Goal: Register for event/course

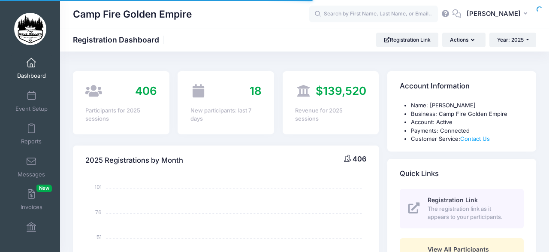
select select
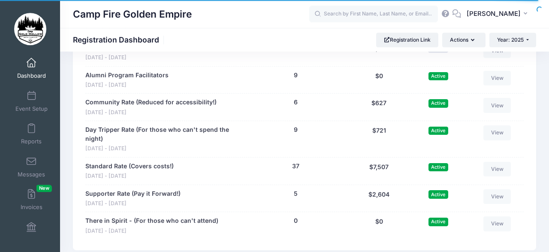
scroll to position [949, 0]
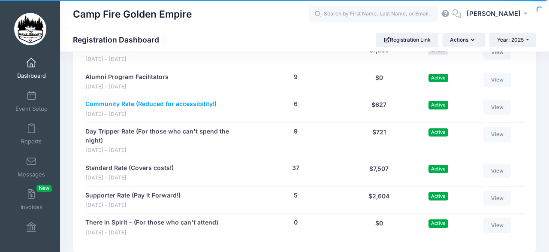
click at [102, 100] on link "Community Rate (Reduced for accessibility!)" at bounding box center [150, 103] width 131 height 9
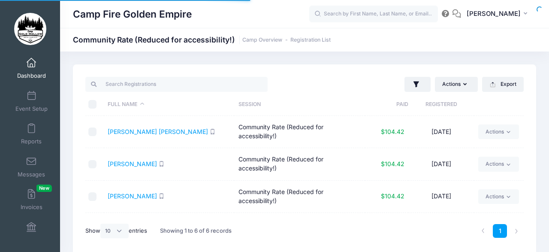
select select "10"
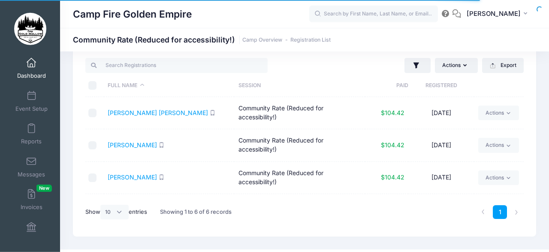
scroll to position [23, 0]
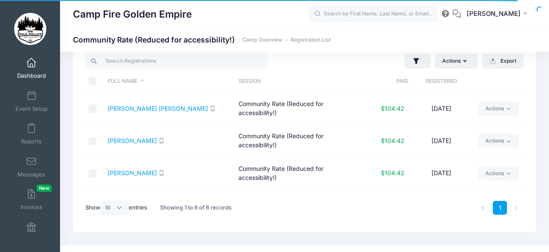
click at [524, 93] on div "Actions Assign Labels Send Email Send SMS Send Payment Reminder Send Document U…" at bounding box center [304, 136] width 463 height 191
click at [498, 87] on th at bounding box center [499, 81] width 50 height 23
click at [535, 89] on div "Actions Assign Labels Send Email Send SMS Send Payment Reminder Send Document U…" at bounding box center [304, 136] width 463 height 191
drag, startPoint x: 529, startPoint y: 83, endPoint x: 536, endPoint y: 94, distance: 13.7
click at [533, 105] on div "Actions Assign Labels Send Email Send SMS Send Payment Reminder Send Document U…" at bounding box center [304, 136] width 463 height 191
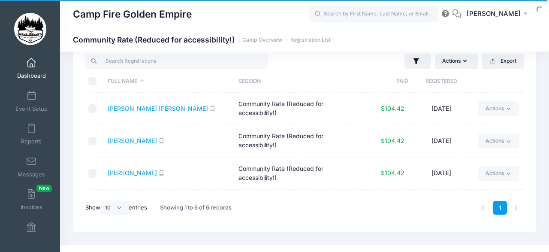
click at [510, 85] on th at bounding box center [499, 81] width 50 height 23
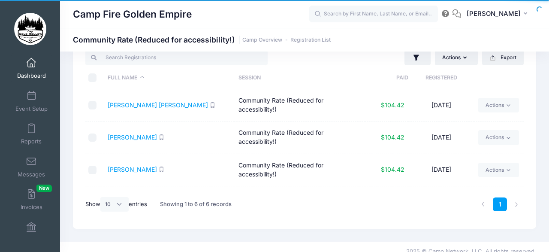
scroll to position [30, 0]
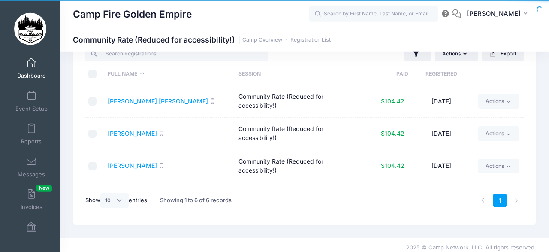
click at [468, 185] on td "08/15/2025" at bounding box center [441, 198] width 66 height 32
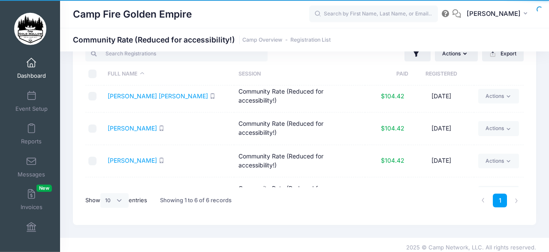
scroll to position [0, 0]
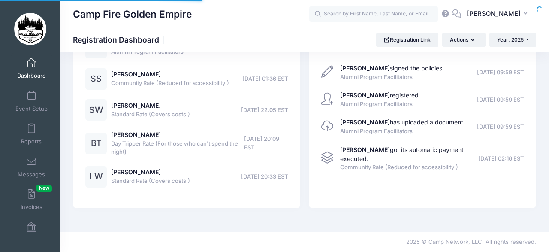
scroll to position [507, 0]
select select
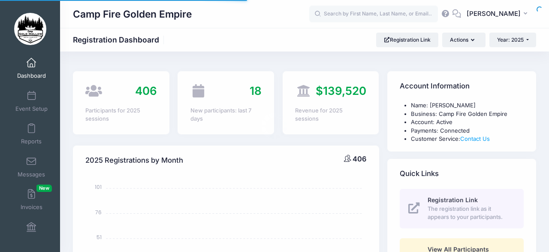
select select
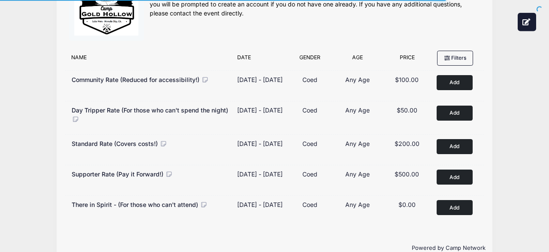
scroll to position [56, 0]
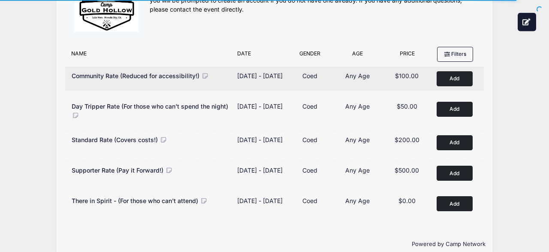
click at [454, 76] on button "Add to Cart" at bounding box center [455, 78] width 36 height 15
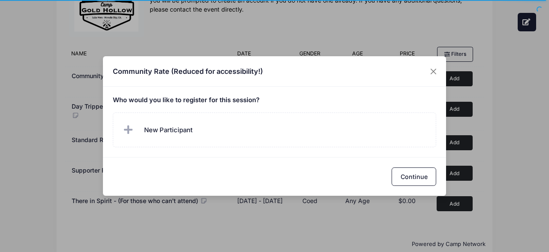
click at [266, 97] on h5 "Who would you like to register for this session?" at bounding box center [275, 100] width 324 height 8
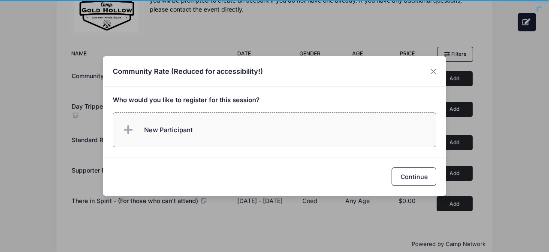
click at [125, 130] on icon at bounding box center [130, 130] width 12 height 0
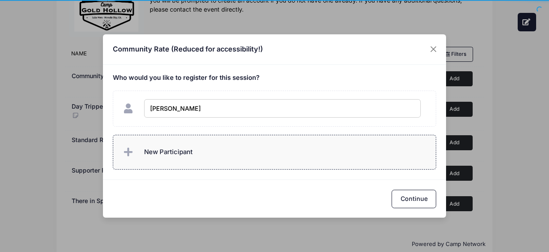
type input "Donna Murray"
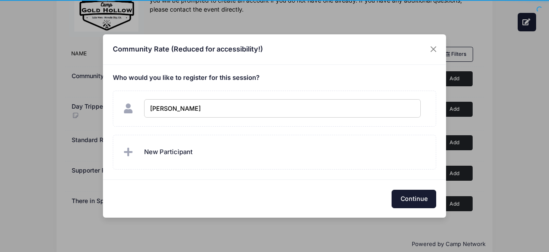
checkbox input "true"
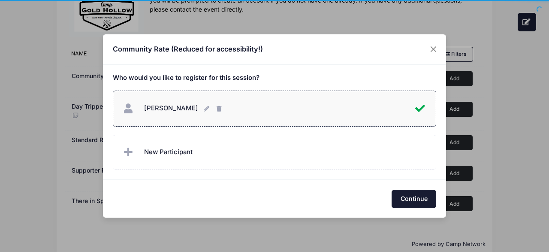
click at [408, 196] on button "Continue" at bounding box center [414, 199] width 45 height 18
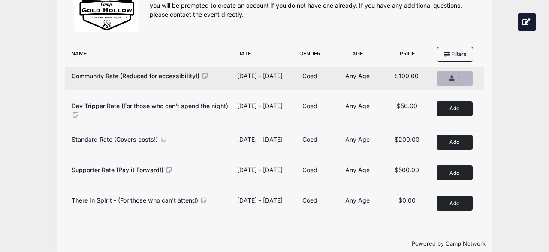
click at [452, 75] on div "1" at bounding box center [454, 79] width 21 height 8
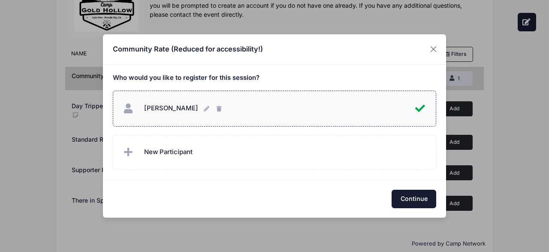
click at [415, 196] on button "Continue" at bounding box center [414, 199] width 45 height 18
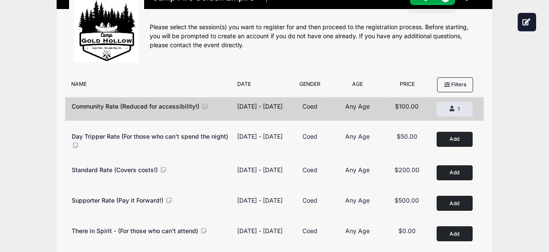
scroll to position [0, 0]
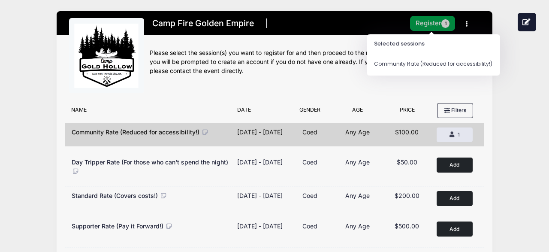
click at [424, 19] on button "Register 1" at bounding box center [432, 23] width 45 height 15
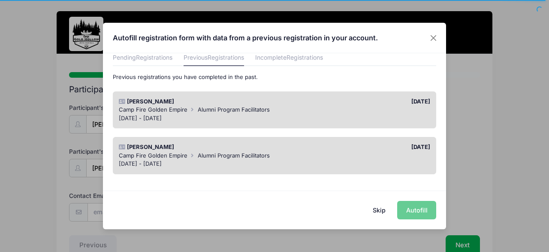
scroll to position [42, 0]
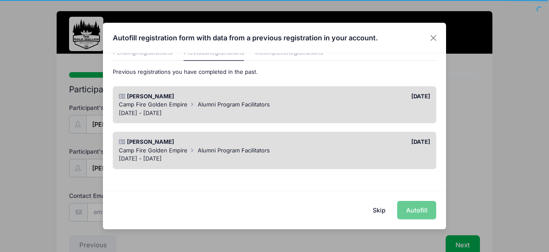
click at [379, 208] on button "Skip" at bounding box center [379, 210] width 30 height 18
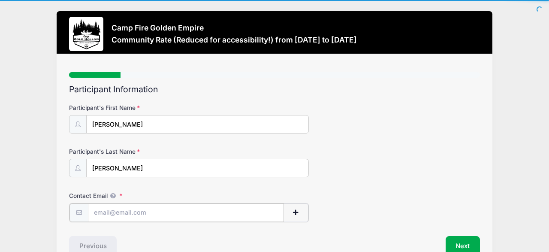
click at [153, 212] on input "Contact Email" at bounding box center [186, 212] width 196 height 18
type input "tweetydonna@hotmail.com"
click at [459, 241] on button "Next" at bounding box center [463, 245] width 35 height 20
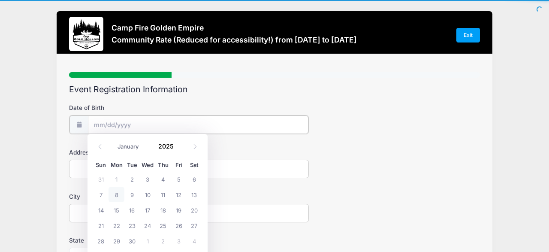
click at [139, 122] on input "Date of Birth" at bounding box center [198, 124] width 220 height 18
click at [178, 145] on span at bounding box center [179, 143] width 6 height 6
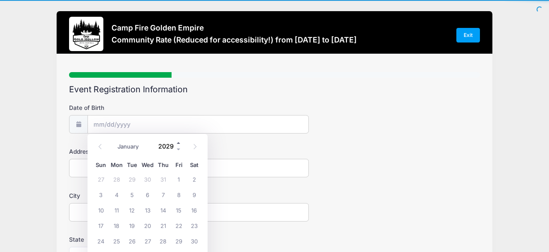
click at [178, 145] on span at bounding box center [179, 143] width 6 height 6
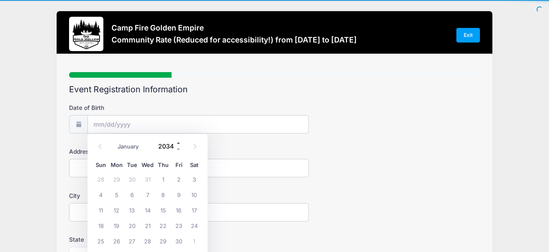
click at [178, 145] on span at bounding box center [179, 143] width 6 height 6
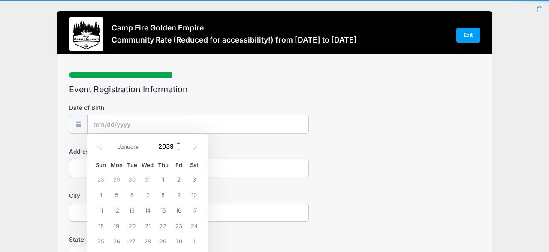
click at [178, 145] on span at bounding box center [179, 143] width 6 height 6
click at [178, 141] on span at bounding box center [179, 143] width 6 height 6
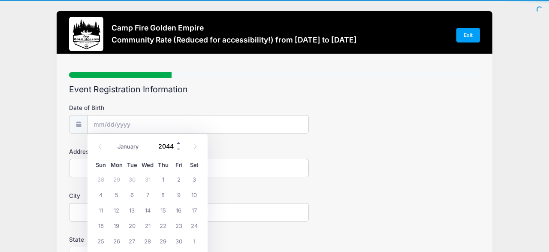
click at [178, 141] on span at bounding box center [179, 143] width 6 height 6
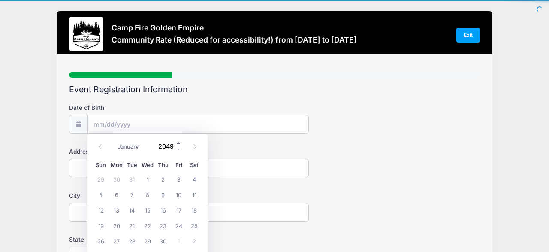
click at [178, 141] on span at bounding box center [179, 143] width 6 height 6
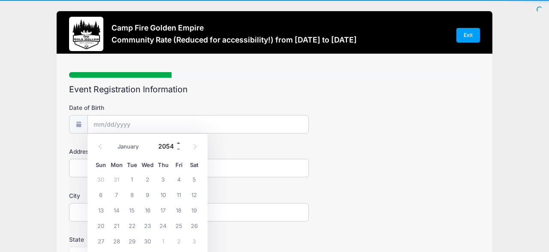
click at [178, 141] on span at bounding box center [179, 143] width 6 height 6
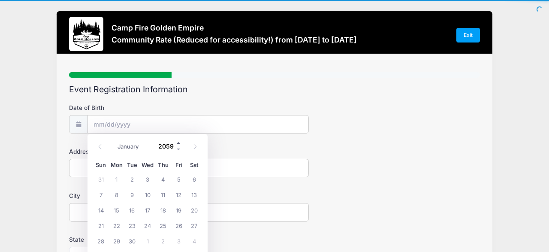
click at [178, 141] on span at bounding box center [179, 143] width 6 height 6
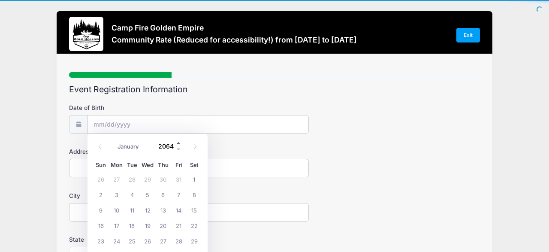
click at [178, 141] on span at bounding box center [179, 143] width 6 height 6
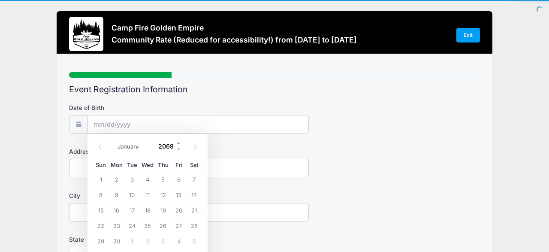
click at [177, 146] on input "2069" at bounding box center [168, 146] width 28 height 13
type input "1962"
select select "0"
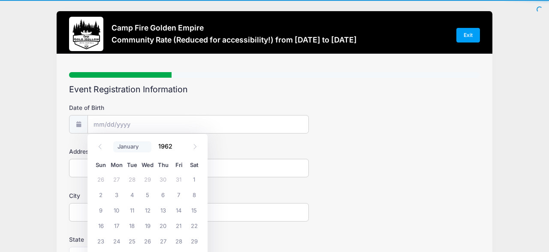
click option "January" at bounding box center [0, 0] width 0 height 0
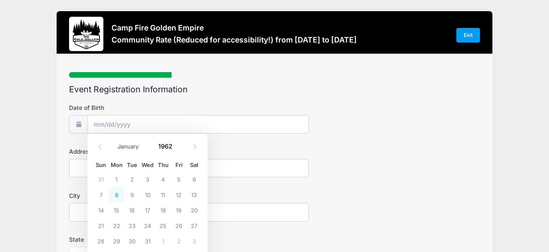
click at [117, 193] on span "8" at bounding box center [115, 194] width 15 height 15
type input "01/08/1962"
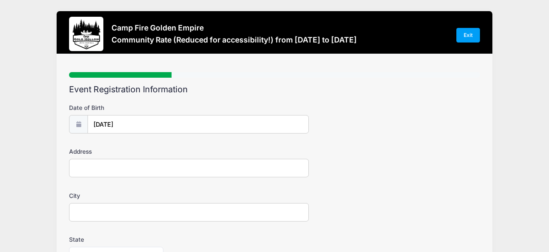
click at [98, 167] on input "Address" at bounding box center [189, 168] width 240 height 18
type input "4300 Marl Way"
click at [84, 212] on input "City" at bounding box center [189, 212] width 240 height 18
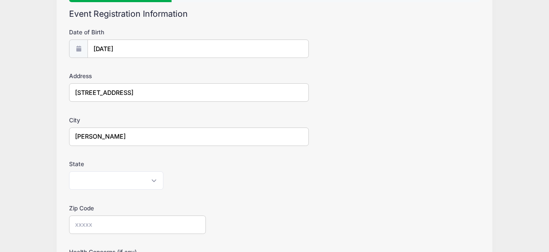
scroll to position [76, 0]
type input "Carmichael"
click at [69, 170] on select "Alabama Alaska American Samoa Arizona Arkansas Armed Forces Africa Armed Forces…" at bounding box center [116, 179] width 94 height 18
select select "CA"
click option "California" at bounding box center [0, 0] width 0 height 0
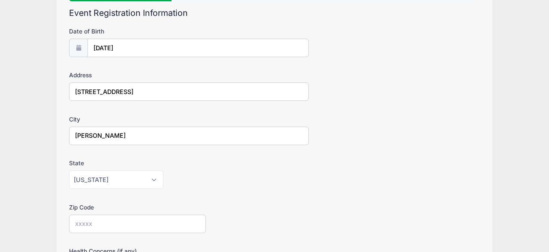
click at [101, 221] on input "Zip Code" at bounding box center [137, 223] width 137 height 18
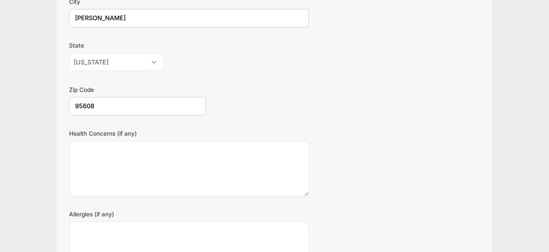
scroll to position [203, 0]
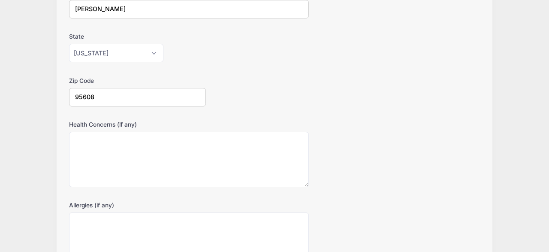
type input "95608"
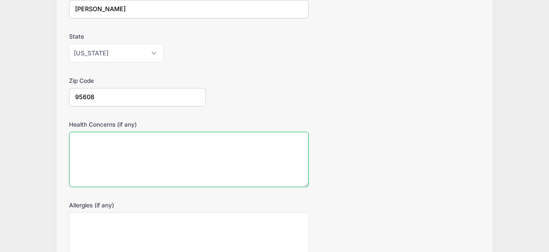
click at [99, 139] on textarea "Health Concerns (if any)" at bounding box center [189, 159] width 240 height 55
type textarea "Mobility issues. Please consider for sleeping arrangements."
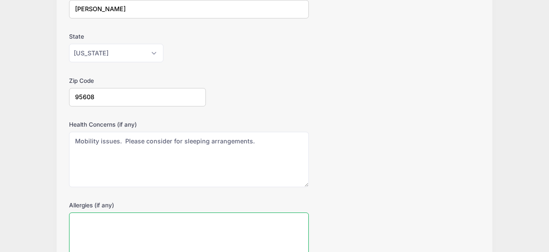
click at [83, 220] on textarea "Allergies (if any)" at bounding box center [189, 239] width 240 height 55
click at [153, 212] on textarea "Pencillian" at bounding box center [189, 239] width 240 height 55
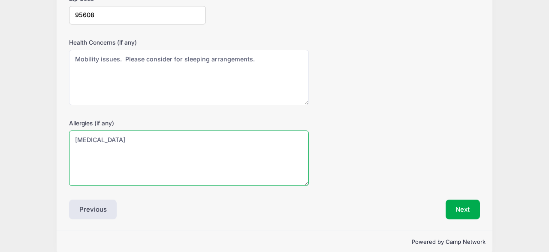
scroll to position [295, 0]
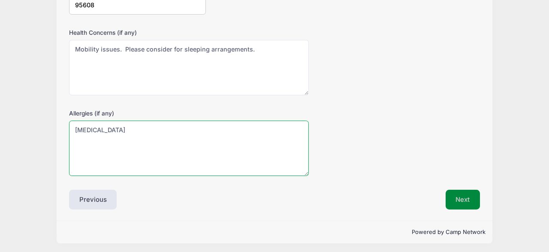
type textarea "Penicillin"
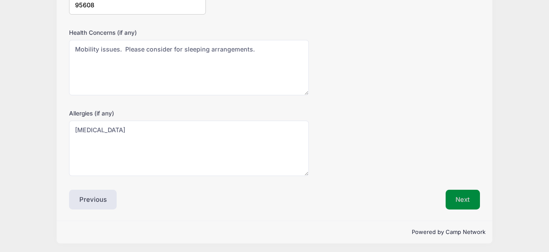
click at [464, 194] on button "Next" at bounding box center [463, 200] width 35 height 20
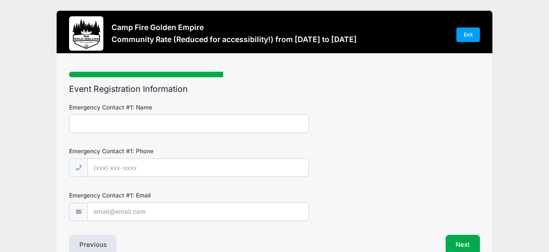
scroll to position [0, 0]
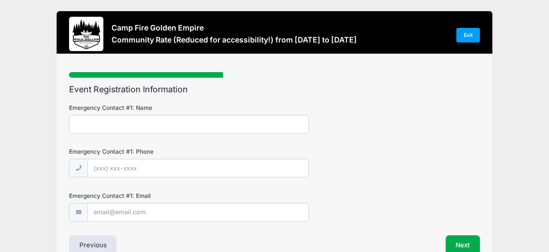
click at [126, 122] on input "Emergency Contact #1: Name" at bounding box center [189, 124] width 240 height 18
type input "Greg Miller"
click at [147, 169] on input "Emergency Contact #1: Phone" at bounding box center [198, 168] width 220 height 18
type input "(916) 402-1458"
click at [143, 214] on input "Emergency Contact #1: Email" at bounding box center [198, 212] width 220 height 18
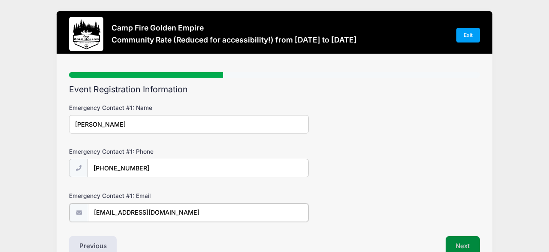
type input "furlie@aol.com"
click at [460, 241] on button "Next" at bounding box center [463, 245] width 35 height 20
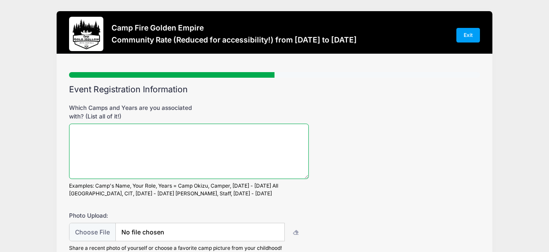
click at [102, 136] on textarea "Which Camps and Years are you associated with? (List all of it!)" at bounding box center [189, 150] width 240 height 55
click at [109, 131] on textarea "Camp Okizu, 1974 Camp Minaluta staff" at bounding box center [189, 150] width 240 height 55
click at [118, 141] on textarea "Camp Okizu camper, 1974 Camp Minaluta staff" at bounding box center [189, 150] width 240 height 55
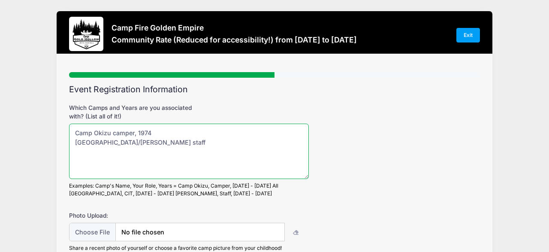
click at [157, 141] on textarea "Camp Okizu camper, 1974 Camp Minaluta/Celio staff" at bounding box center [189, 150] width 240 height 55
drag, startPoint x: 154, startPoint y: 141, endPoint x: 199, endPoint y: 142, distance: 44.6
click at [199, 142] on textarea "Camp Okizu camper, 1974 Camp Minaluta/Celio staff, unsure of year." at bounding box center [189, 150] width 240 height 55
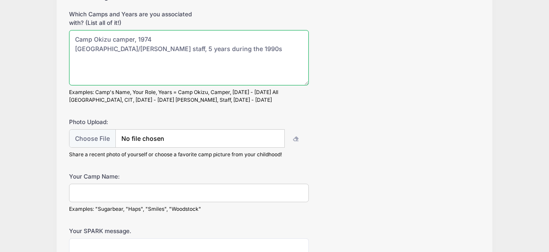
scroll to position [94, 0]
type textarea "Camp Okizu camper, 1974 Camp Minaluta/Celio staff, 5 years during the 1990s"
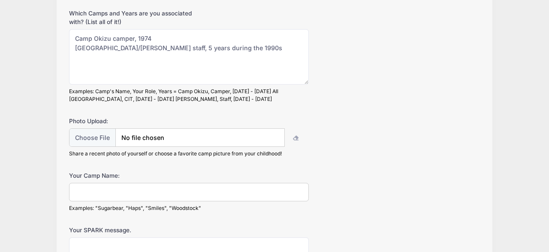
click at [136, 190] on input "Your Camp Name:" at bounding box center [189, 192] width 240 height 18
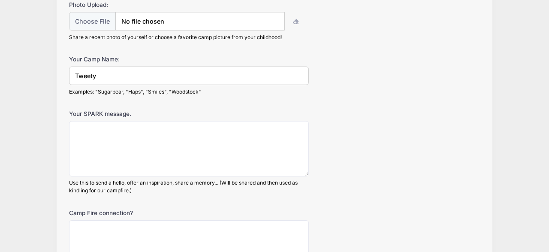
scroll to position [218, 0]
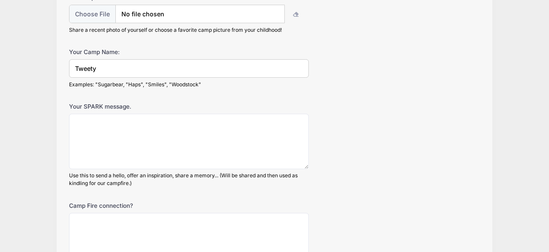
type input "Tweety"
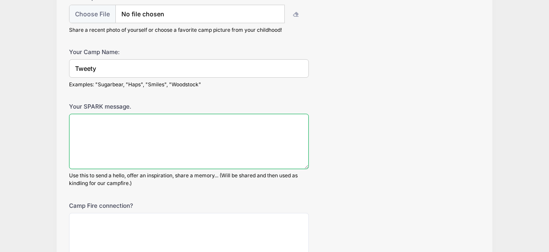
click at [116, 124] on textarea "Your SPARK message." at bounding box center [189, 141] width 240 height 55
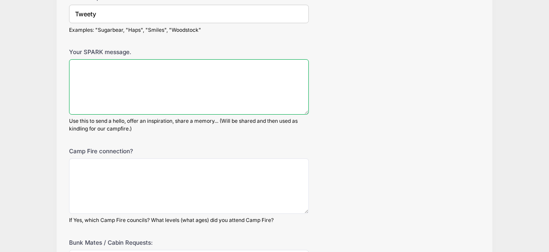
scroll to position [294, 0]
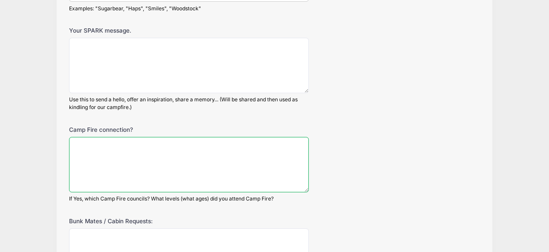
click at [106, 148] on textarea "Camp Fire connection?" at bounding box center [189, 164] width 240 height 55
click at [116, 145] on textarea "Youth member, camp staff member in Sacramento Yolo Council." at bounding box center [189, 164] width 240 height 55
click at [118, 143] on textarea "Youth member, camp staff member in Sacramento Yolo Council." at bounding box center [189, 164] width 240 height 55
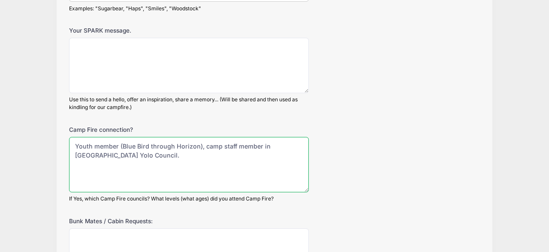
click at [259, 143] on textarea "Youth member (Blue Bird through Horizon), camp staff member in Sacramento Yolo …" at bounding box center [189, 164] width 240 height 55
click at [220, 152] on textarea "Youth member (Blue Bird through Horizon), camp staff member (five years). Wiwal…" at bounding box center [189, 164] width 240 height 55
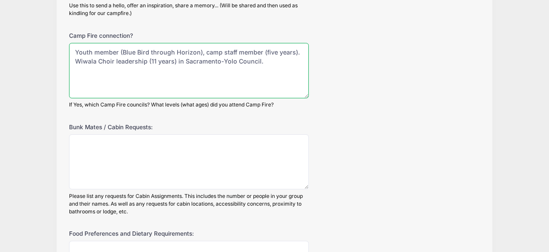
scroll to position [387, 0]
type textarea "Youth member (Blue Bird through Horizon), camp staff member (five years). Wiwal…"
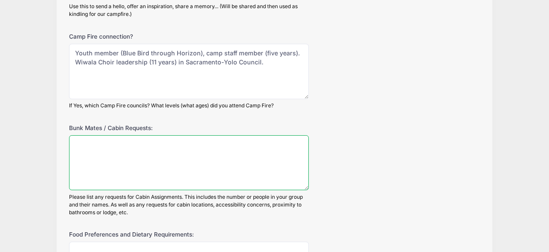
click at [84, 143] on textarea "Bunk Mates / Cabin Requests:" at bounding box center [189, 162] width 240 height 55
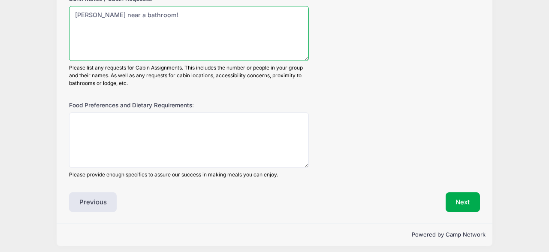
scroll to position [518, 0]
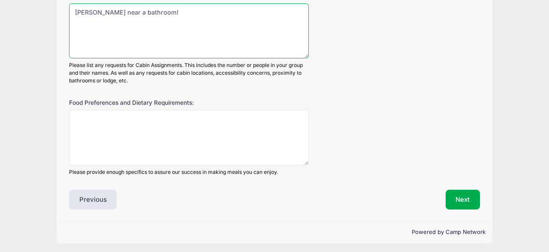
type textarea "Pat Morgan near a bathroom!"
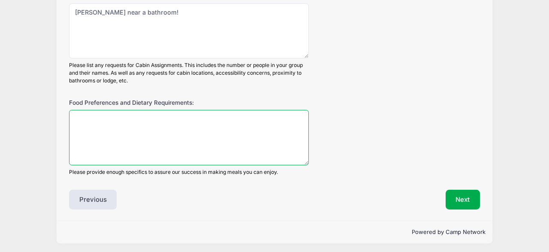
click at [87, 116] on textarea "Food Preferences and Dietary Requirements:" at bounding box center [189, 137] width 240 height 55
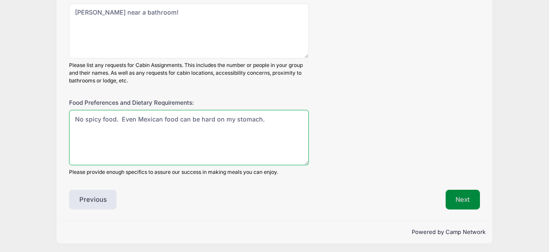
type textarea "No spicy food. Even Mexican food can be hard on my stomach."
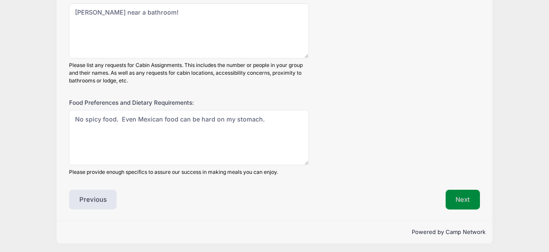
click at [459, 194] on button "Next" at bounding box center [463, 200] width 35 height 20
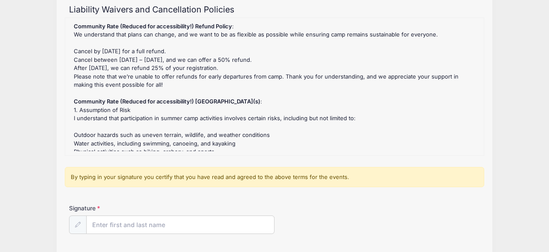
scroll to position [85, 0]
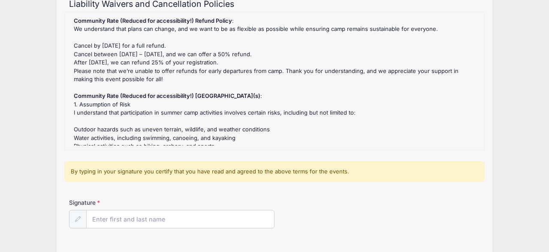
click at [462, 114] on div "Community Rate (Reduced for accessibility!) Refund Policy : We understand that …" at bounding box center [274, 81] width 410 height 129
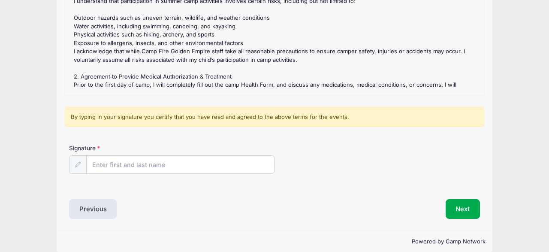
scroll to position [150, 0]
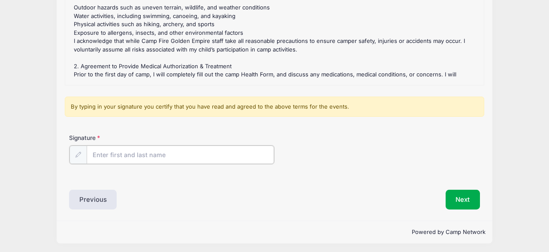
click at [133, 154] on input "Signature" at bounding box center [180, 154] width 187 height 18
type input "Donna Murray"
click at [465, 193] on button "Next" at bounding box center [463, 199] width 35 height 20
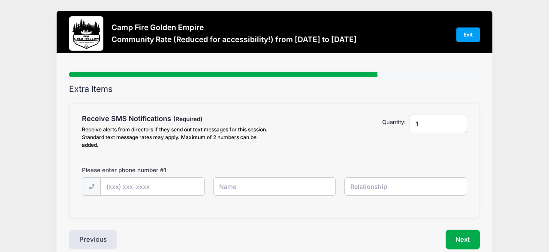
scroll to position [0, 0]
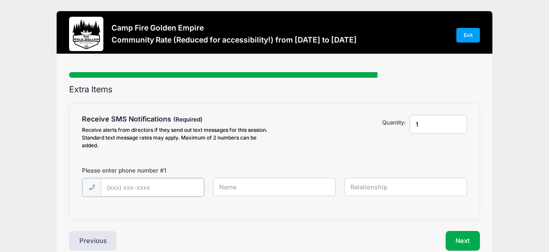
click at [148, 187] on input "text" at bounding box center [152, 187] width 103 height 18
type input "(916) 273-0447"
click at [236, 189] on input "text" at bounding box center [274, 187] width 123 height 18
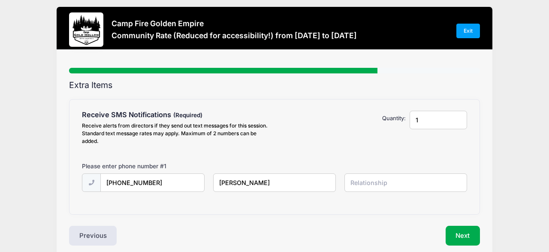
scroll to position [9, 0]
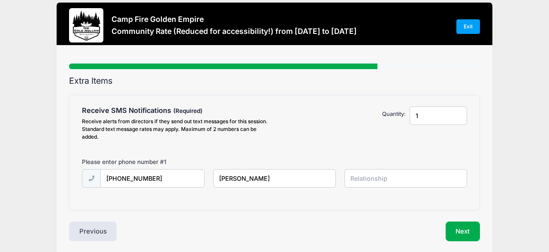
type input "Donna Murray"
click at [392, 179] on input "text" at bounding box center [405, 178] width 123 height 18
type input "self"
click at [462, 227] on button "Next" at bounding box center [463, 231] width 35 height 20
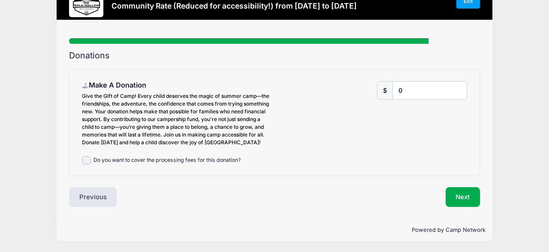
scroll to position [41, 0]
click at [464, 194] on button "Next" at bounding box center [463, 197] width 35 height 20
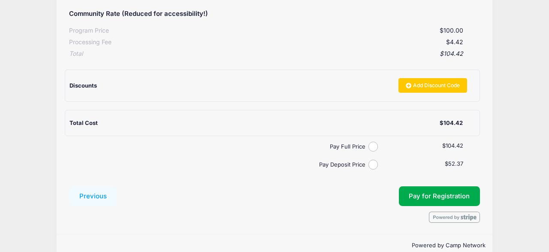
scroll to position [163, 0]
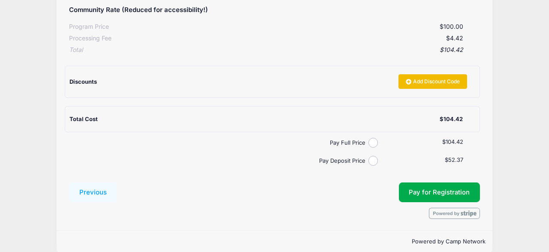
click at [431, 78] on link "Add Discount Code" at bounding box center [432, 81] width 69 height 15
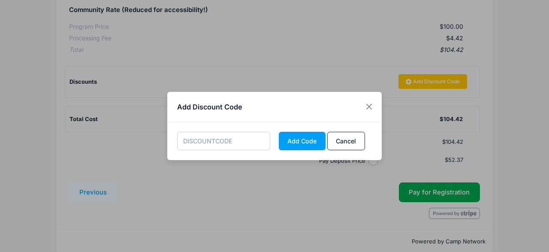
click at [238, 142] on input "text" at bounding box center [223, 141] width 93 height 18
click at [368, 104] on button "Close" at bounding box center [368, 106] width 15 height 15
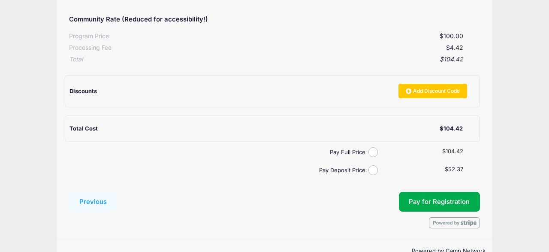
scroll to position [130, 0]
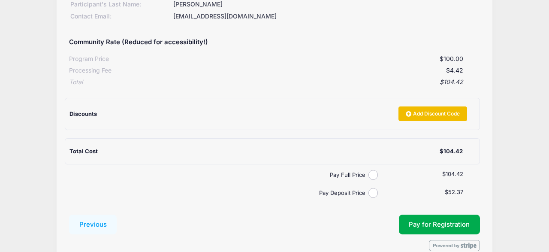
click at [440, 111] on link "Add Discount Code" at bounding box center [432, 113] width 69 height 15
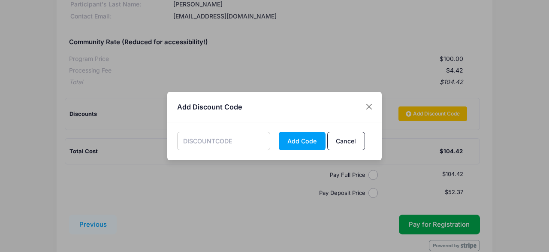
click at [250, 146] on input "text" at bounding box center [223, 141] width 93 height 18
type input "DEPOSIT"
click at [300, 140] on button "Add Code" at bounding box center [302, 141] width 47 height 18
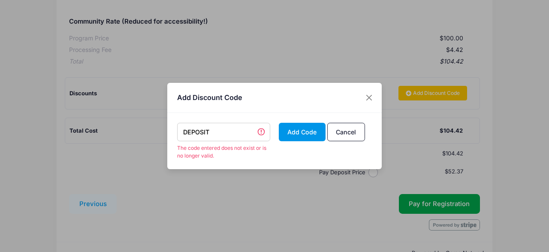
scroll to position [173, 0]
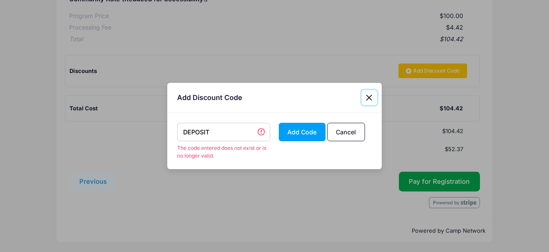
click at [369, 94] on button "Close" at bounding box center [368, 97] width 15 height 15
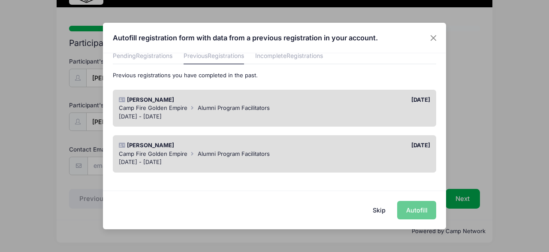
scroll to position [42, 0]
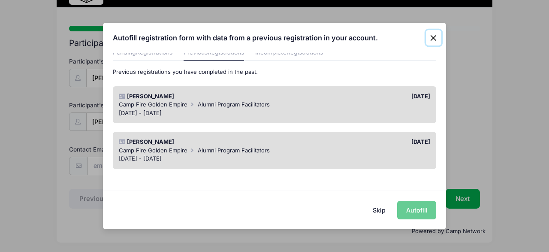
click at [434, 35] on button "Close" at bounding box center [433, 37] width 15 height 15
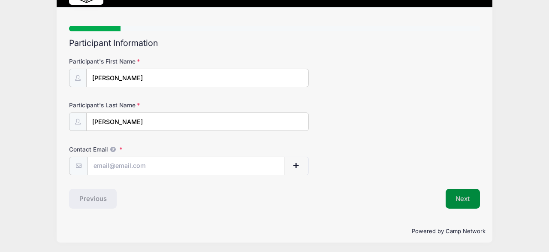
click at [463, 195] on button "Next" at bounding box center [463, 199] width 35 height 20
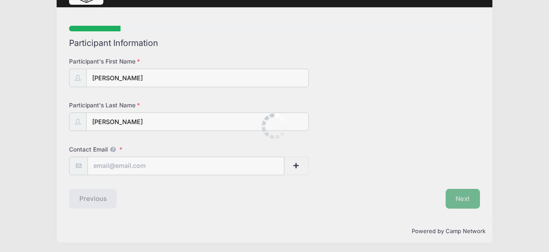
scroll to position [57, 0]
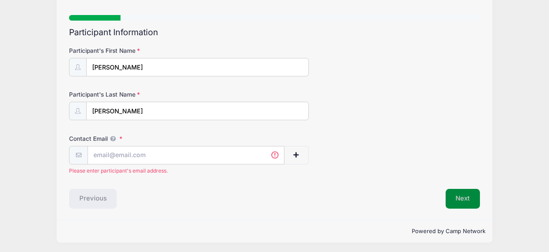
click at [463, 195] on button "Next" at bounding box center [463, 199] width 35 height 20
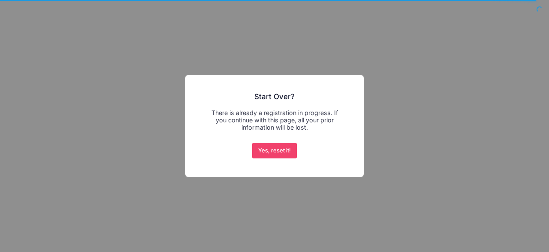
click at [360, 48] on div "× Start Over? There is already a registration in progress. If you continue with…" at bounding box center [274, 126] width 549 height 252
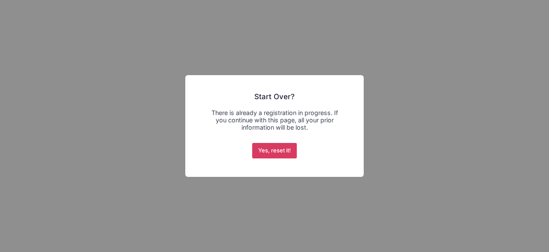
click at [274, 148] on button "Yes, reset it!" at bounding box center [274, 150] width 45 height 15
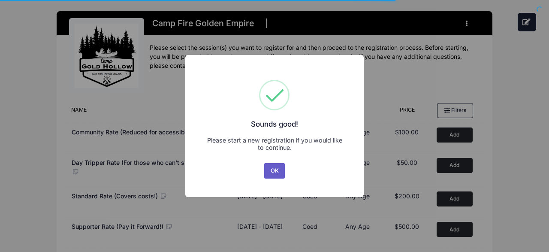
click at [275, 170] on button "OK" at bounding box center [274, 170] width 21 height 15
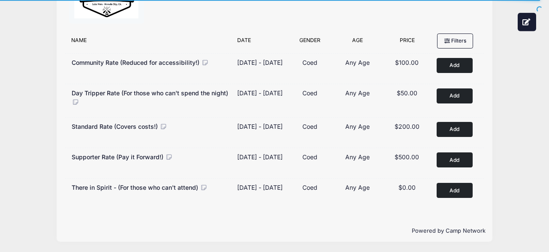
scroll to position [69, 0]
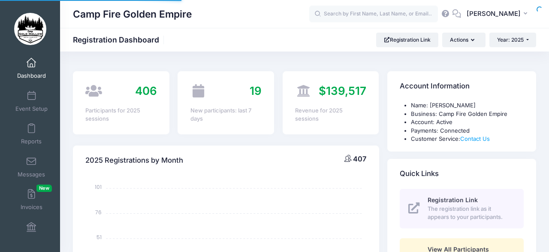
select select
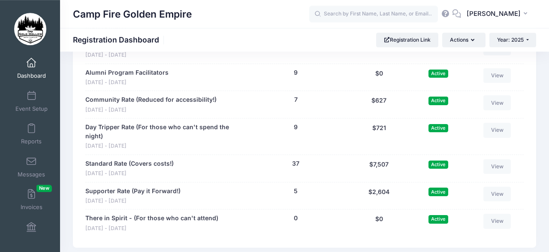
scroll to position [958, 0]
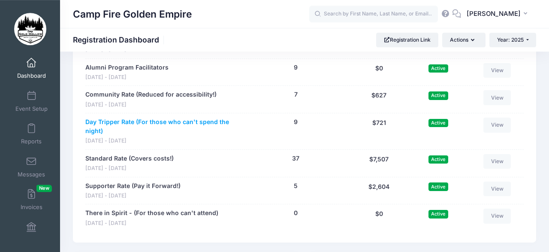
click at [163, 119] on link "Day Tripper Rate (For those who can't spend the night)" at bounding box center [162, 126] width 154 height 18
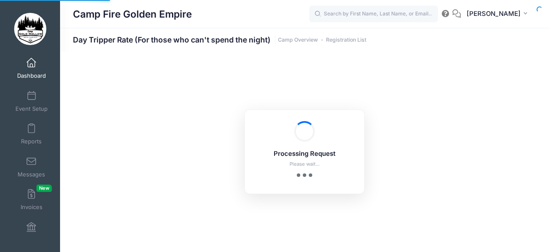
select select "10"
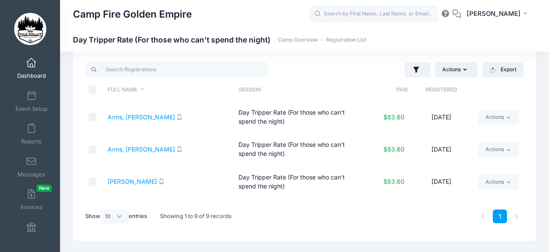
scroll to position [12, 0]
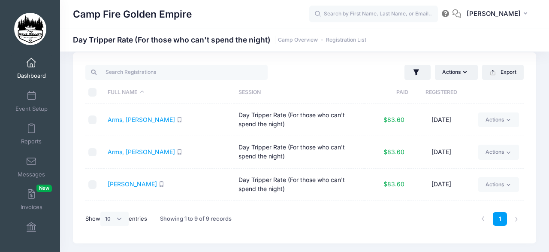
click at [524, 93] on div "Actions Assign Labels Send Email Send SMS Send Payment Reminder Send Document U…" at bounding box center [304, 147] width 463 height 191
click at [539, 93] on div "Actions Assign Labels Send Email Send SMS Send Payment Reminder Send Document U…" at bounding box center [304, 147] width 489 height 191
drag, startPoint x: 537, startPoint y: 71, endPoint x: 538, endPoint y: 114, distance: 42.9
click at [538, 120] on div "Actions Assign Labels Send Email Send SMS Send Payment Reminder Send Document U…" at bounding box center [304, 147] width 489 height 191
click at [520, 98] on th at bounding box center [499, 92] width 50 height 23
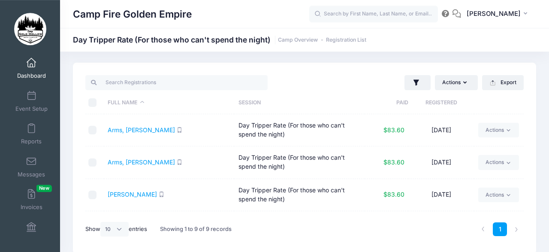
scroll to position [0, 0]
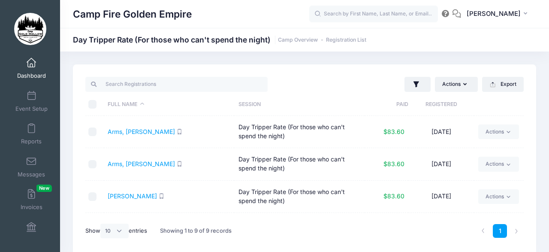
click at [528, 105] on div "Actions Assign Labels Send Email Send SMS Send Payment Reminder Send Document U…" at bounding box center [304, 159] width 463 height 191
drag, startPoint x: 536, startPoint y: 109, endPoint x: 539, endPoint y: 136, distance: 27.1
click at [539, 136] on div "Actions Assign Labels Send Email Send SMS Send Payment Reminder Send Document U…" at bounding box center [304, 159] width 489 height 191
click at [517, 106] on th at bounding box center [499, 104] width 50 height 23
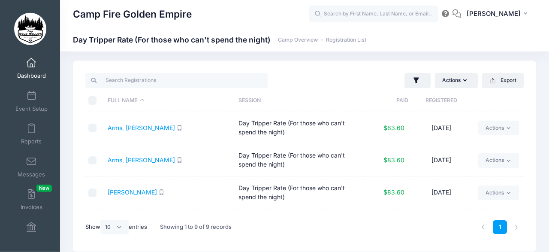
scroll to position [3, 0]
click at [485, 102] on th at bounding box center [499, 101] width 50 height 23
click at [454, 212] on td "[DATE]" at bounding box center [441, 226] width 66 height 32
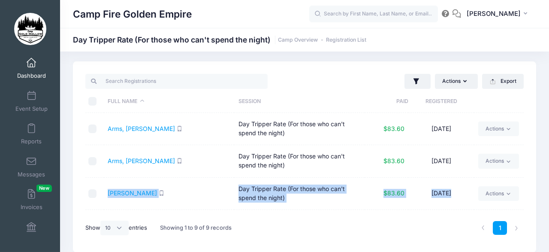
drag, startPoint x: 532, startPoint y: 196, endPoint x: 531, endPoint y: 173, distance: 23.2
click at [531, 173] on div "Actions Assign Labels Send Email Send SMS Send Payment Reminder Send Document U…" at bounding box center [304, 156] width 463 height 191
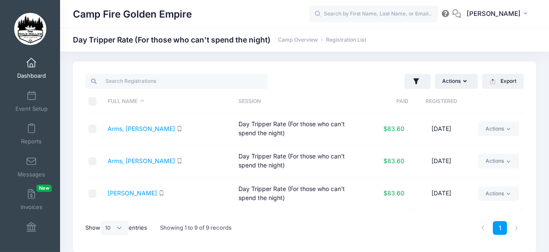
click at [458, 210] on td "[DATE]" at bounding box center [441, 226] width 66 height 32
drag, startPoint x: 526, startPoint y: 96, endPoint x: 533, endPoint y: 124, distance: 29.1
click at [533, 124] on div "Actions Assign Labels Send Email Send SMS Send Payment Reminder Send Document U…" at bounding box center [304, 156] width 463 height 191
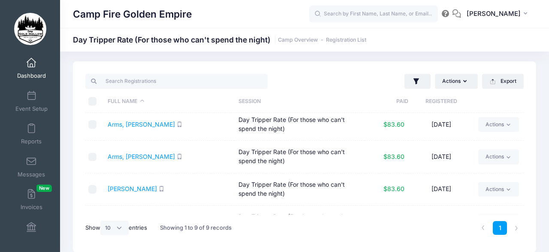
scroll to position [0, 0]
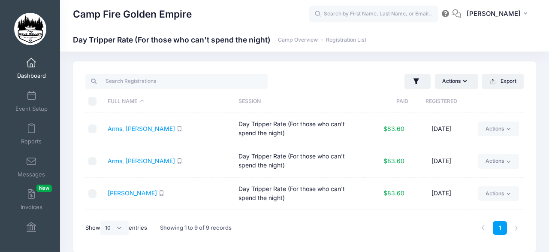
click at [362, 134] on td "Day Tripper Rate (For those who can't spend the night)" at bounding box center [299, 129] width 130 height 32
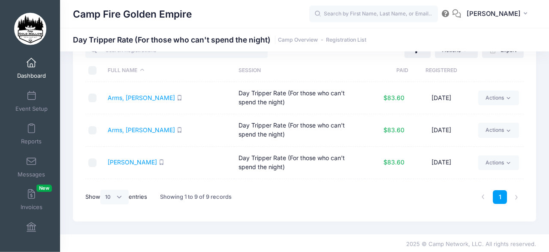
click at [524, 81] on div "Actions Assign Labels Send Email Send SMS Send Payment Reminder Send Document U…" at bounding box center [304, 125] width 463 height 191
drag, startPoint x: 539, startPoint y: 87, endPoint x: 539, endPoint y: 115, distance: 27.9
click at [539, 115] on div "Actions Assign Labels Send Email Send SMS Send Payment Reminder Send Document U…" at bounding box center [304, 125] width 489 height 191
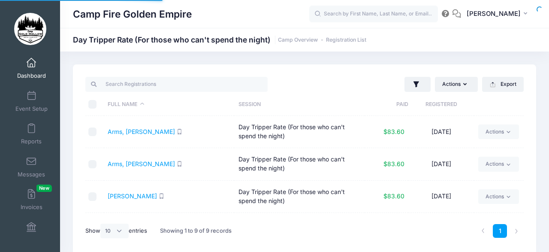
select select "10"
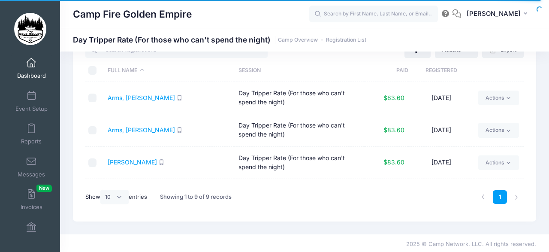
click at [31, 66] on span at bounding box center [31, 62] width 0 height 9
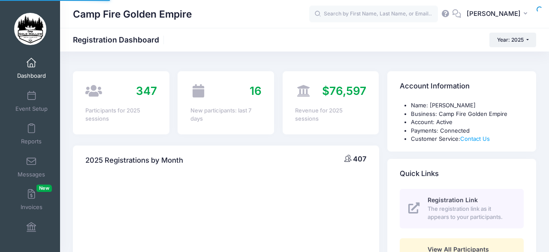
select select
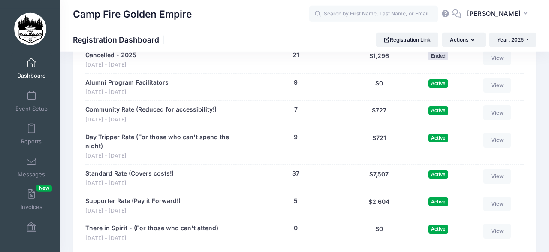
scroll to position [940, 0]
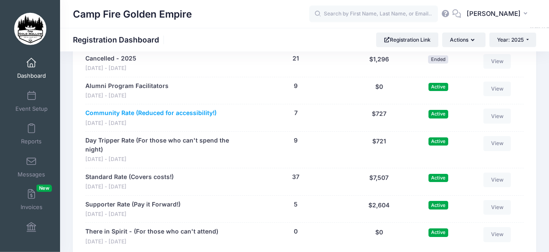
click at [197, 108] on link "Community Rate (Reduced for accessibility!)" at bounding box center [150, 112] width 131 height 9
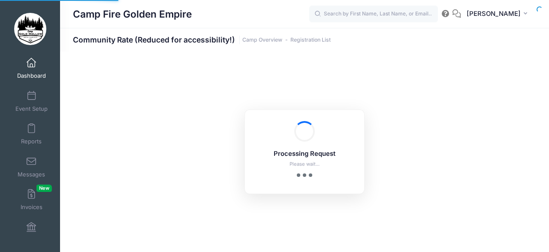
select select "10"
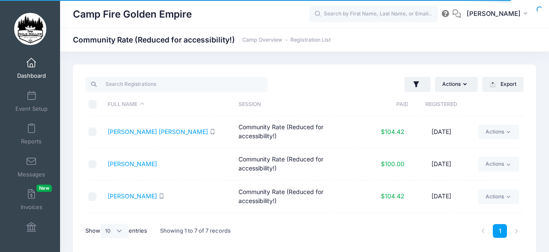
click at [528, 102] on div "Actions Assign Labels Send Email Send SMS Send Payment Reminder Send Document U…" at bounding box center [304, 159] width 463 height 191
click at [537, 96] on div "Actions Assign Labels Send Email Send SMS Send Payment Reminder Send Document U…" at bounding box center [304, 159] width 489 height 191
drag, startPoint x: 537, startPoint y: 96, endPoint x: 536, endPoint y: 135, distance: 39.5
click at [536, 135] on div "Actions Assign Labels Send Email Send SMS Send Payment Reminder Send Document U…" at bounding box center [304, 159] width 489 height 191
click at [533, 198] on div "Actions Assign Labels Send Email Send SMS Send Payment Reminder Send Document U…" at bounding box center [304, 159] width 463 height 191
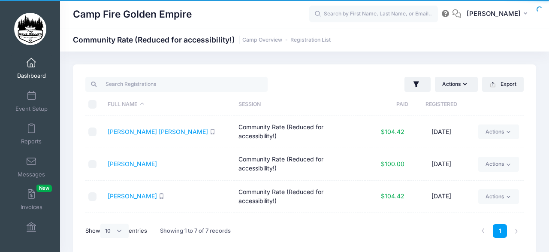
drag, startPoint x: 533, startPoint y: 198, endPoint x: 532, endPoint y: 170, distance: 27.9
click at [532, 170] on div "Actions Assign Labels Send Email Send SMS Send Payment Reminder Send Document U…" at bounding box center [304, 159] width 463 height 191
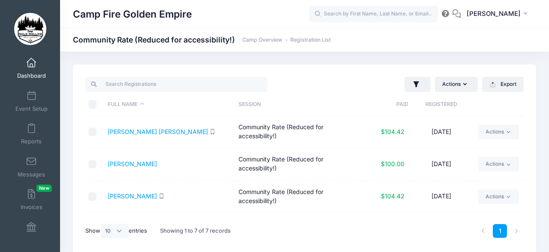
click at [536, 96] on div "Actions Assign Labels Send Email Send SMS Send Payment Reminder Send Document U…" at bounding box center [304, 159] width 463 height 191
click at [538, 99] on div "Actions Assign Labels Send Email Send SMS Send Payment Reminder Send Document U…" at bounding box center [304, 159] width 489 height 191
click at [533, 199] on div "Actions Assign Labels Send Email Send SMS Send Payment Reminder Send Document U…" at bounding box center [304, 159] width 463 height 191
click at [533, 166] on div "Actions Assign Labels Send Email Send SMS Send Payment Reminder Send Document U…" at bounding box center [304, 159] width 463 height 191
drag, startPoint x: 535, startPoint y: 89, endPoint x: 540, endPoint y: 172, distance: 82.9
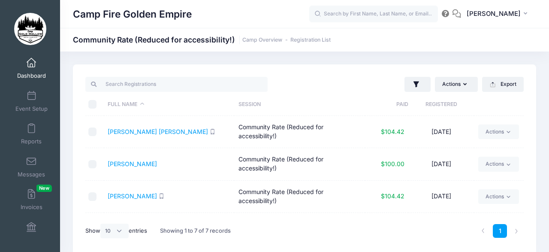
click at [540, 172] on div "Actions Assign Labels Send Email Send SMS Send Payment Reminder Send Document U…" at bounding box center [304, 159] width 489 height 191
click at [521, 104] on th at bounding box center [499, 104] width 50 height 23
click at [533, 198] on div "Actions Assign Labels Send Email Send SMS Send Payment Reminder Send Document U…" at bounding box center [304, 159] width 463 height 191
click at [532, 218] on div "Actions Assign Labels Send Email Send SMS Send Payment Reminder Send Document U…" at bounding box center [304, 159] width 463 height 191
click at [525, 118] on div "Actions Assign Labels Send Email Send SMS Send Payment Reminder Send Document U…" at bounding box center [304, 159] width 463 height 191
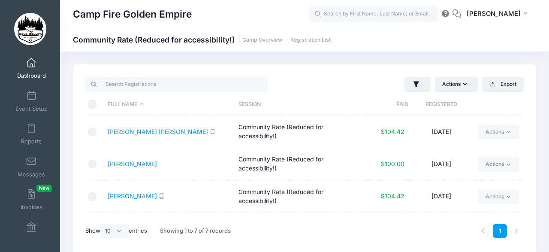
click at [29, 68] on link "Dashboard" at bounding box center [31, 68] width 41 height 30
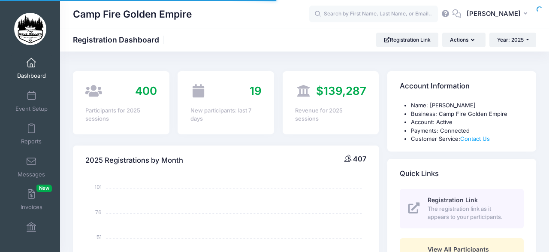
select select
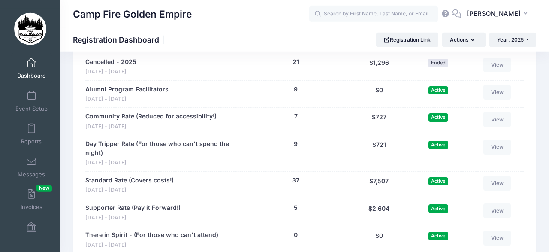
scroll to position [941, 0]
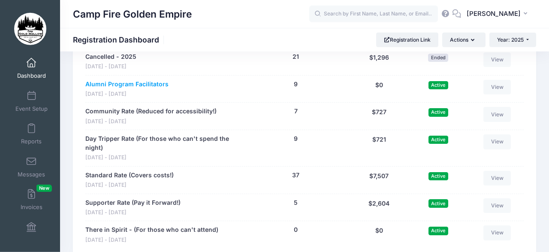
click at [150, 80] on link "Alumni Program Facilitators" at bounding box center [126, 84] width 83 height 9
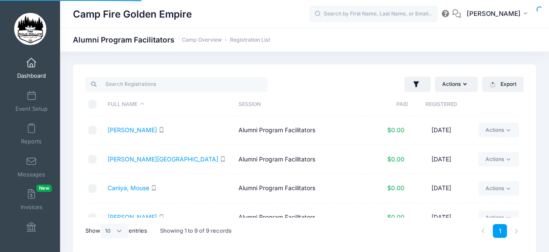
select select "10"
